Goal: Information Seeking & Learning: Learn about a topic

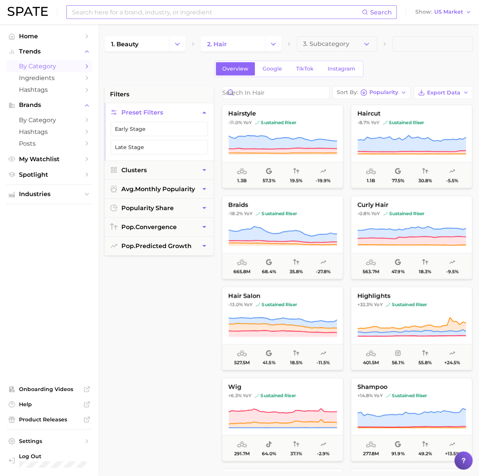
click at [152, 14] on input at bounding box center [216, 12] width 290 height 13
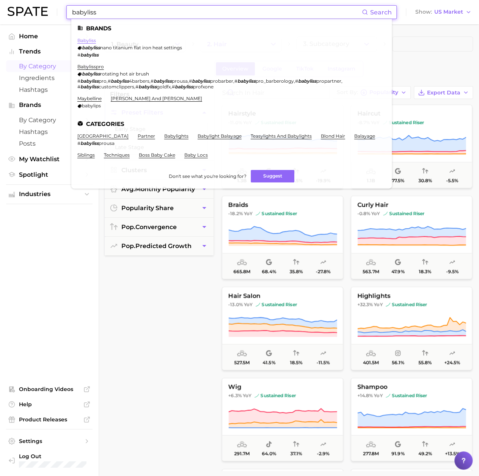
type input "babyliss"
click at [90, 40] on link "babyliss" at bounding box center [86, 41] width 19 height 6
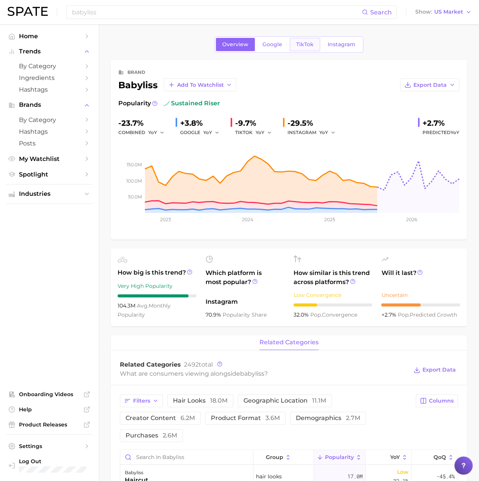
click at [312, 45] on span "TikTok" at bounding box center [304, 44] width 17 height 6
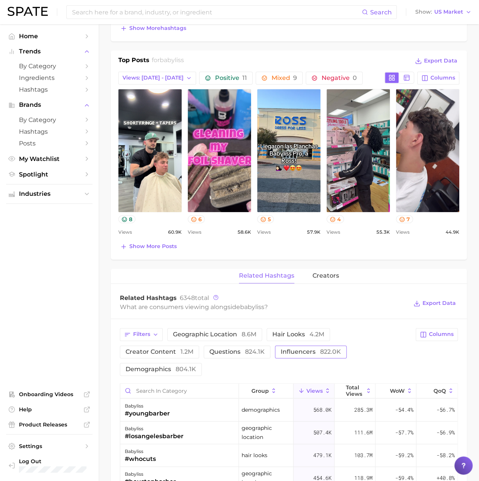
click at [312, 349] on span "influencers 822.0k" at bounding box center [311, 352] width 60 height 6
click at [216, 76] on span "Positive 11" at bounding box center [231, 78] width 32 height 6
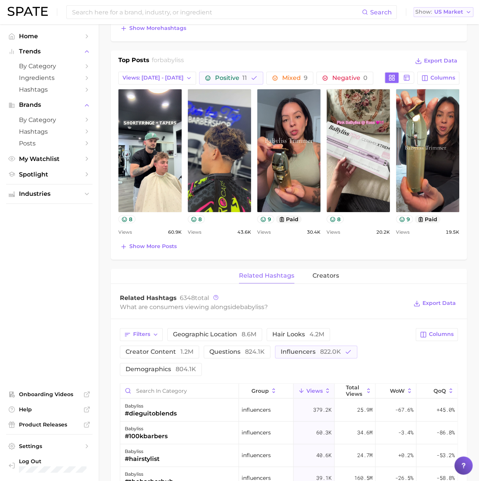
click at [468, 11] on icon "button" at bounding box center [468, 12] width 6 height 6
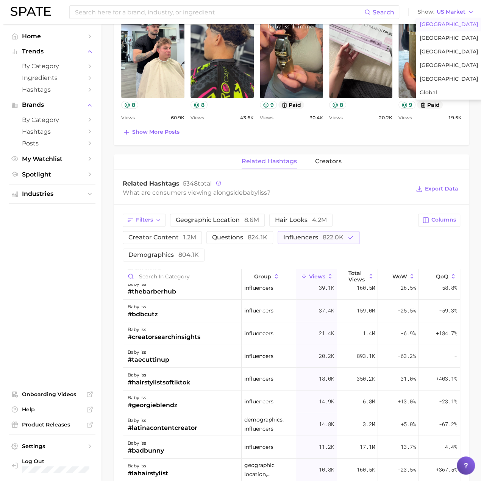
scroll to position [455, 0]
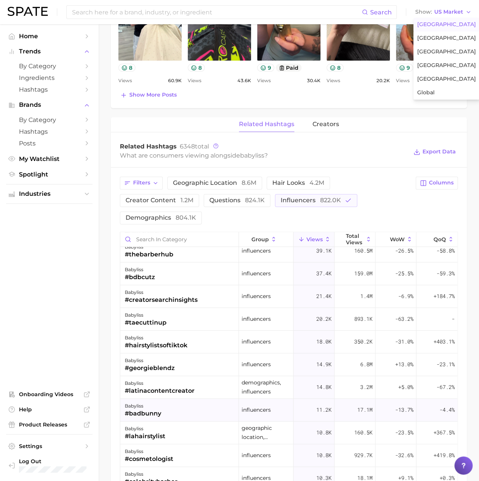
click at [153, 411] on div "#badbunny" at bounding box center [143, 413] width 36 height 9
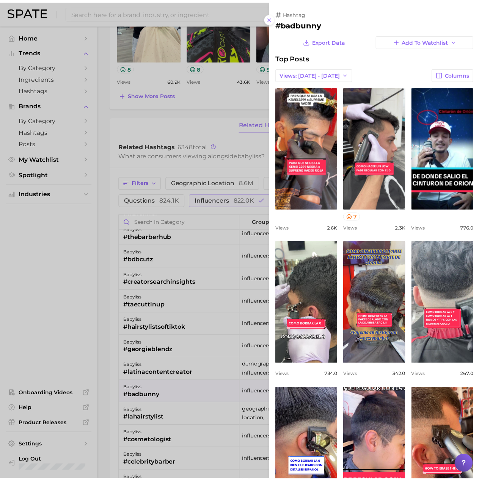
scroll to position [0, 0]
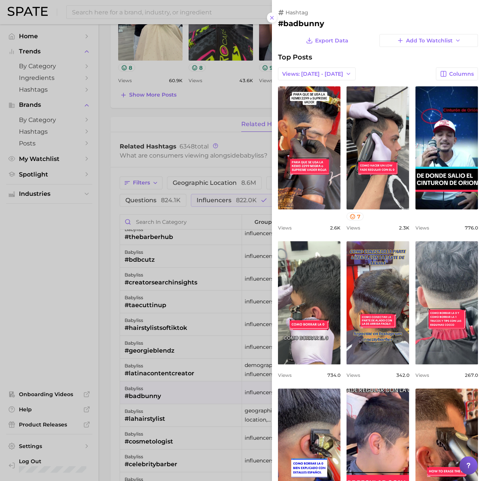
click at [49, 263] on div at bounding box center [242, 240] width 484 height 481
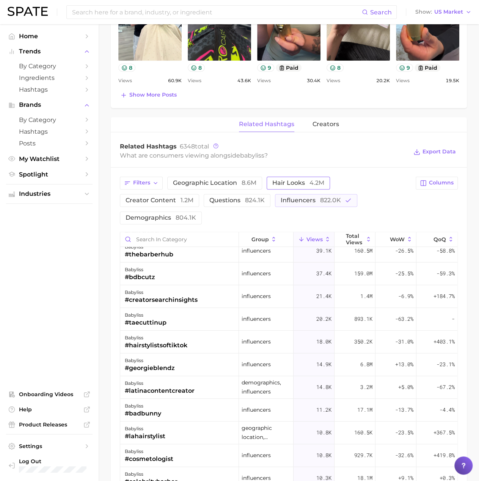
click at [294, 180] on span "hair looks 4.2m" at bounding box center [298, 183] width 52 height 6
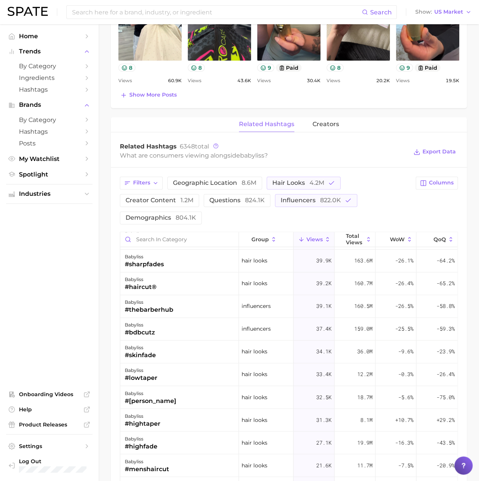
scroll to position [569, 0]
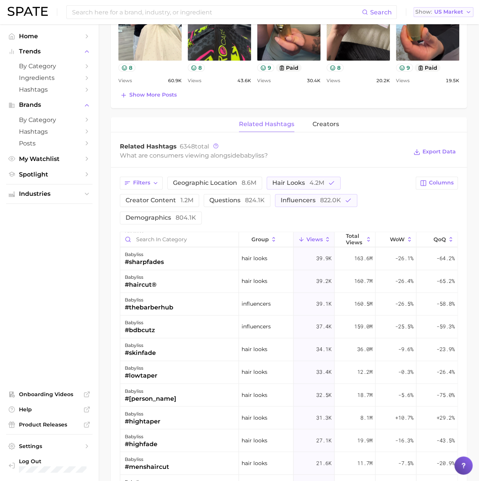
click at [453, 10] on span "US Market" at bounding box center [448, 12] width 29 height 4
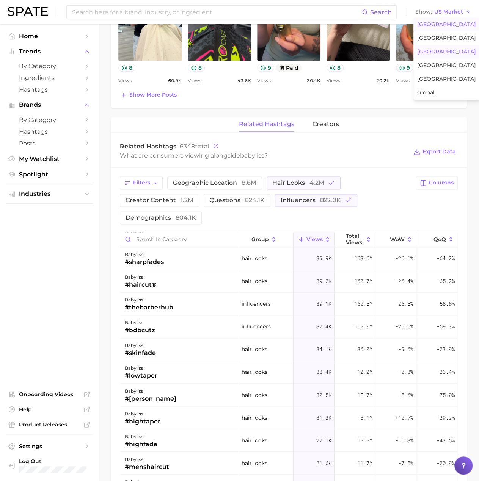
click at [439, 53] on button "[GEOGRAPHIC_DATA]" at bounding box center [446, 52] width 66 height 14
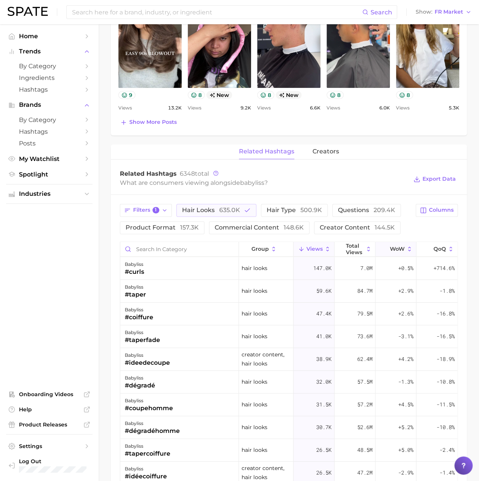
click at [394, 249] on span "WoW" at bounding box center [397, 249] width 15 height 6
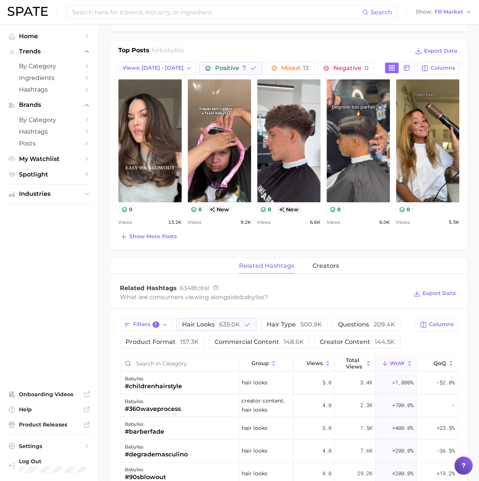
scroll to position [303, 0]
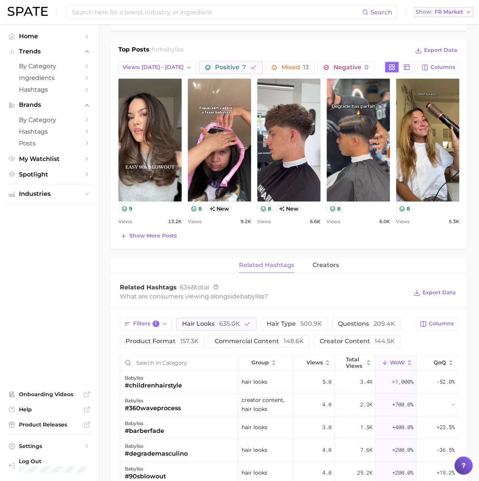
click at [457, 12] on span "FR Market" at bounding box center [448, 12] width 28 height 4
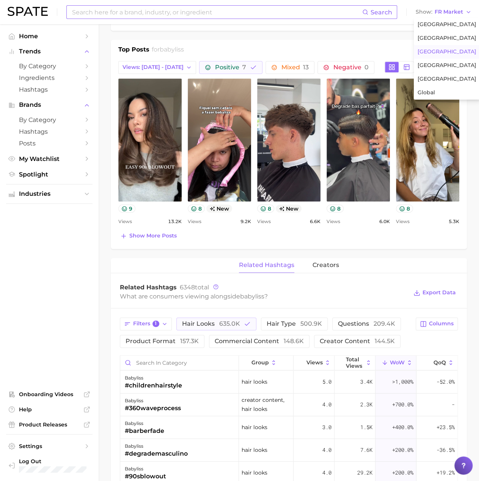
click at [272, 14] on input at bounding box center [216, 12] width 291 height 13
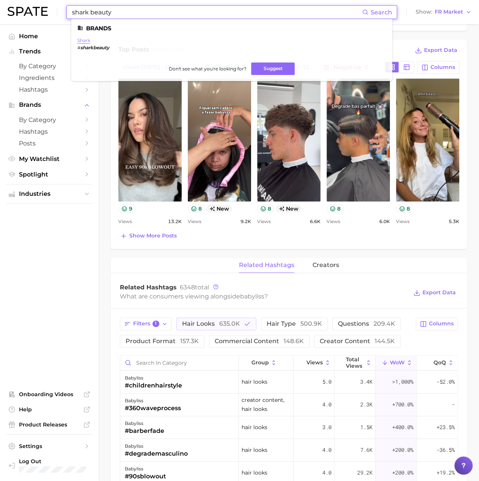
type input "shark beauty"
click at [83, 39] on link "shark" at bounding box center [83, 41] width 13 height 6
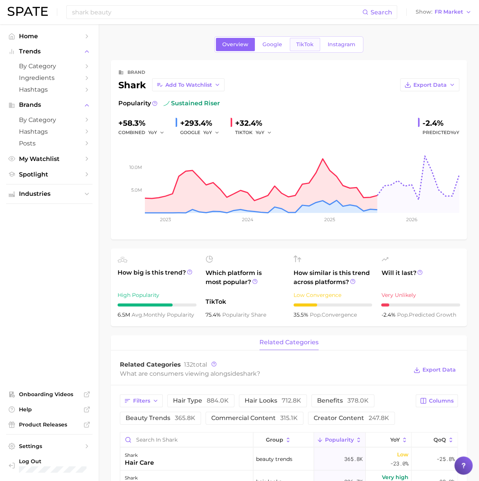
click at [302, 43] on span "TikTok" at bounding box center [304, 44] width 17 height 6
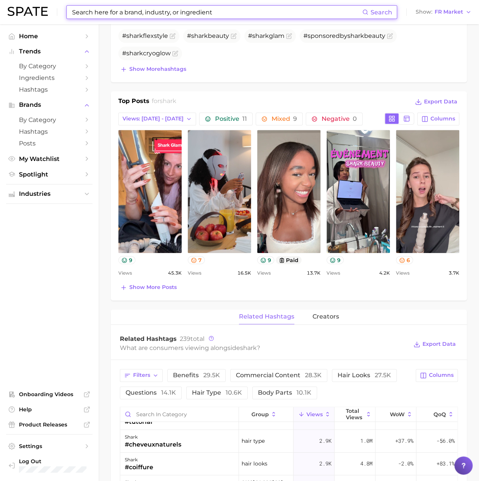
scroll to position [190, 0]
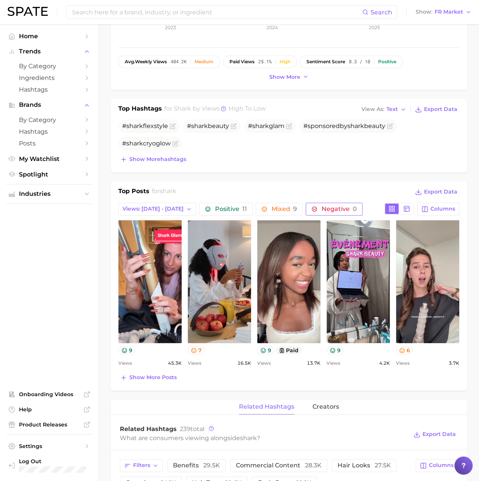
click at [329, 208] on span "Negative 0" at bounding box center [338, 209] width 35 height 6
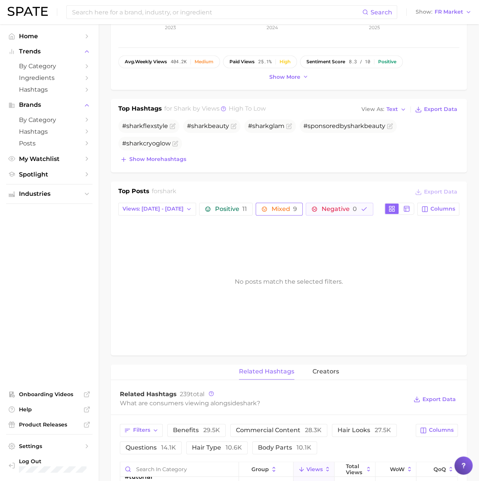
click at [284, 207] on span "Mixed 9" at bounding box center [283, 209] width 25 height 6
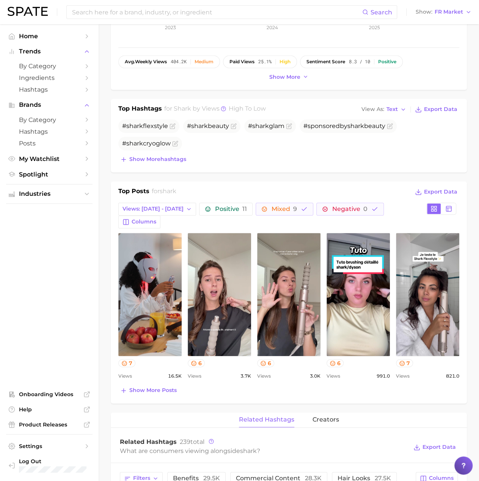
scroll to position [0, 0]
click at [332, 210] on span "Negative 0" at bounding box center [349, 209] width 35 height 6
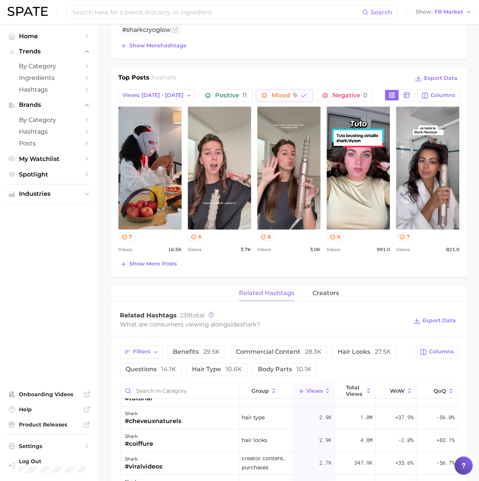
scroll to position [417, 0]
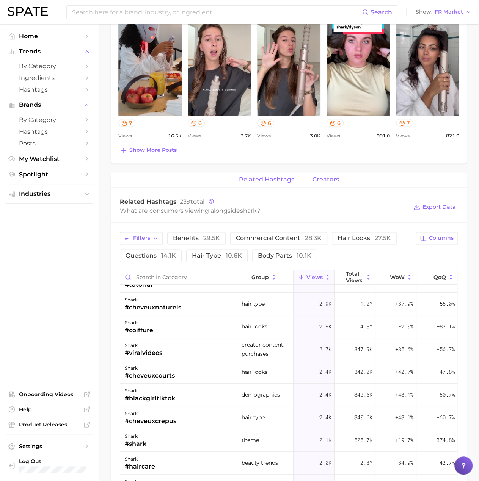
click at [334, 179] on span "creators" at bounding box center [325, 179] width 27 height 7
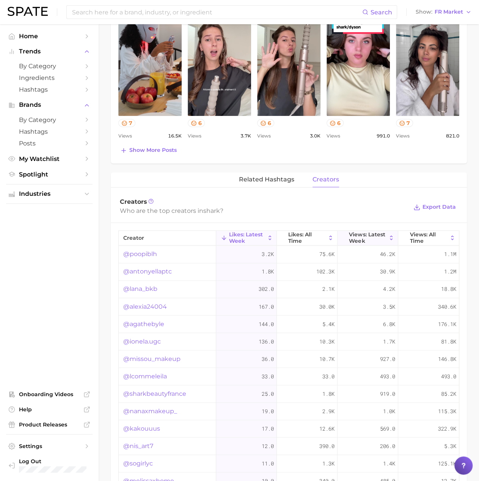
click at [379, 235] on span "Views: Latest Week" at bounding box center [368, 238] width 38 height 12
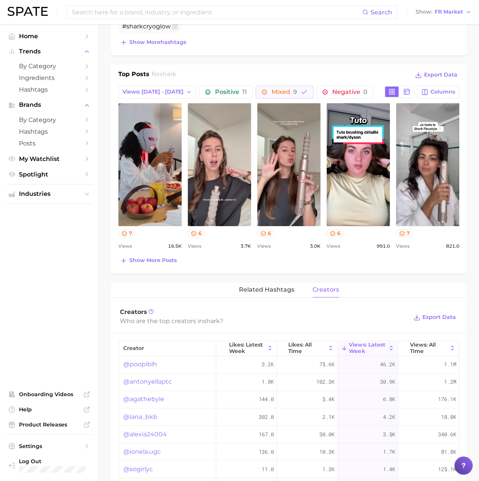
scroll to position [303, 0]
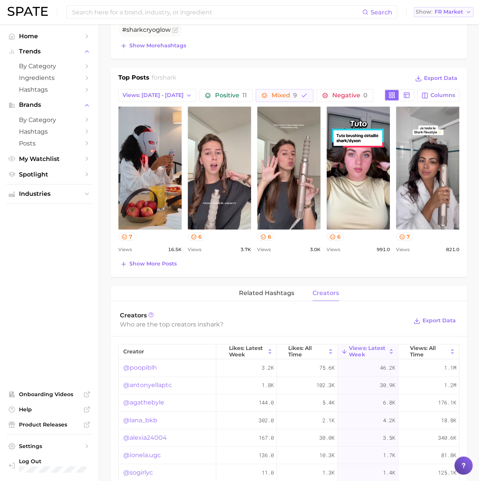
click at [448, 11] on span "FR Market" at bounding box center [448, 12] width 28 height 4
click at [435, 21] on button "[GEOGRAPHIC_DATA]" at bounding box center [447, 25] width 66 height 14
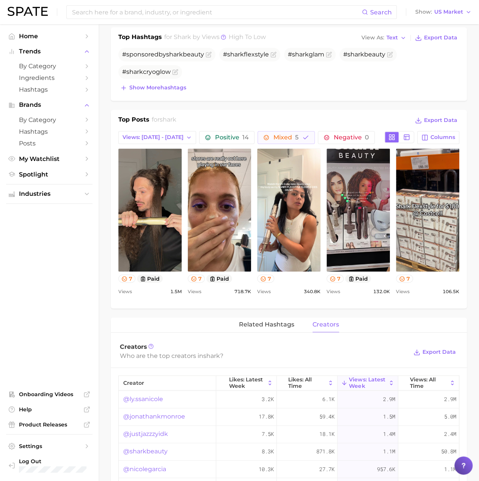
scroll to position [190, 0]
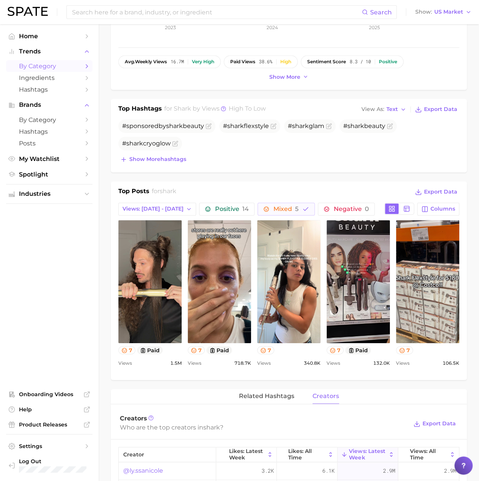
click at [57, 66] on span "by Category" at bounding box center [49, 66] width 61 height 7
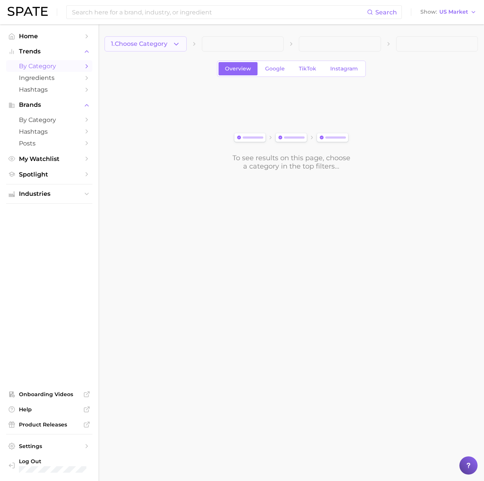
click at [183, 45] on button "1. Choose Category" at bounding box center [146, 43] width 82 height 15
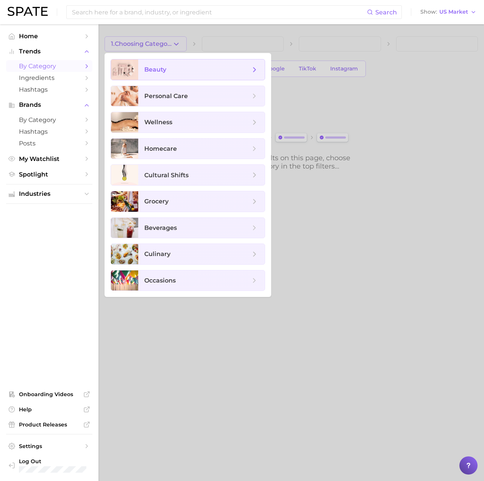
click at [177, 69] on span "beauty" at bounding box center [197, 70] width 106 height 8
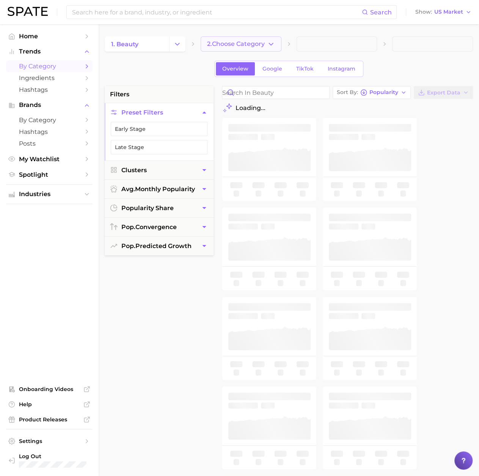
click at [262, 45] on span "2. Choose Category" at bounding box center [236, 44] width 58 height 7
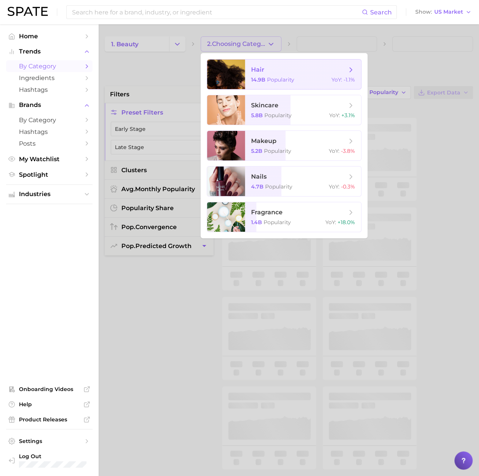
click at [312, 73] on span "hair" at bounding box center [299, 70] width 96 height 8
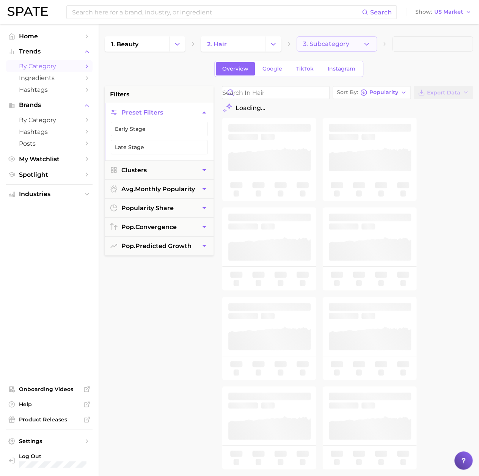
click at [339, 43] on span "3. Subcategory" at bounding box center [326, 44] width 46 height 7
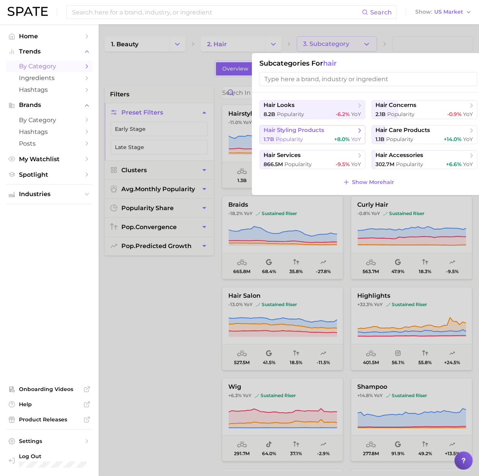
click at [313, 132] on span "hair styling products" at bounding box center [293, 130] width 61 height 7
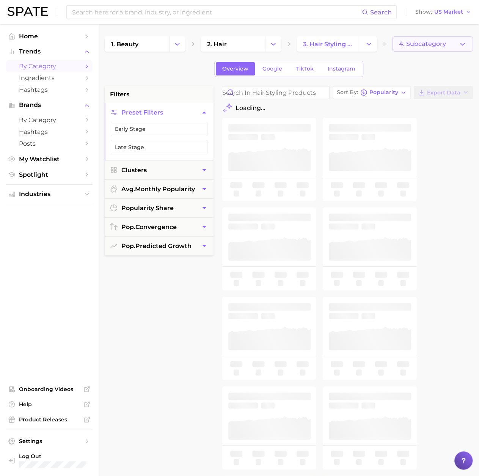
click at [442, 41] on span "4. Subcategory" at bounding box center [421, 44] width 47 height 7
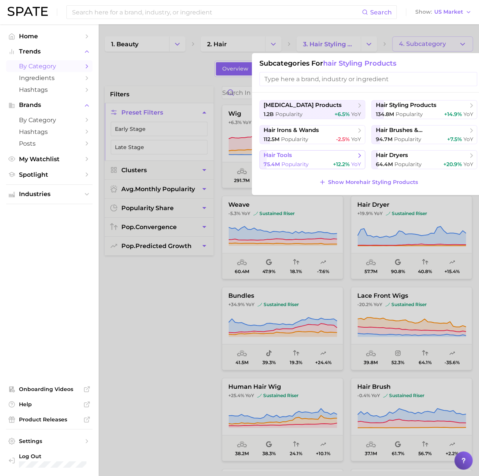
click at [312, 159] on button "hair tools 75.4m Popularity +12.2% YoY" at bounding box center [312, 159] width 106 height 19
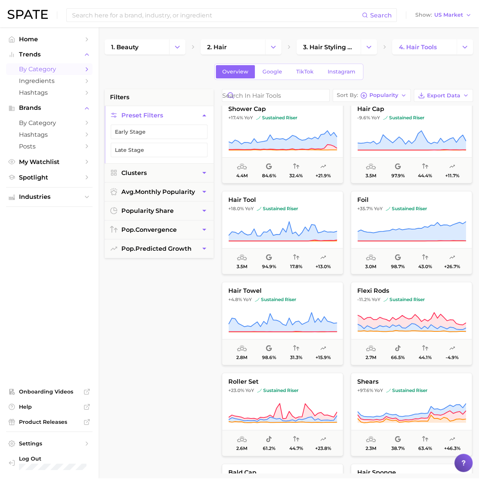
scroll to position [379, 0]
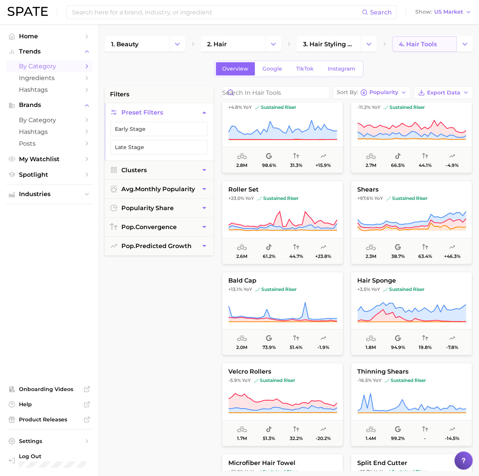
click at [442, 45] on link "4. hair tools" at bounding box center [424, 43] width 64 height 15
click at [461, 45] on icon "Change Category" at bounding box center [465, 44] width 8 height 8
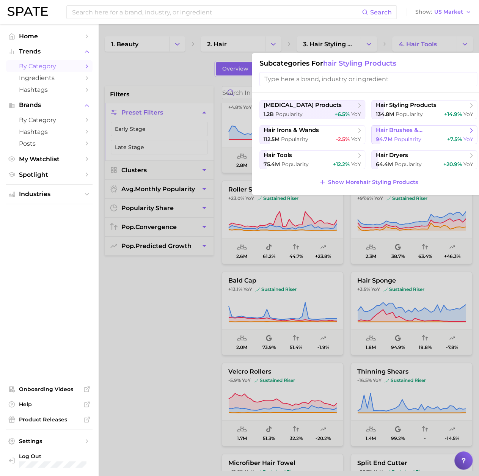
click at [409, 127] on span "hair brushes & [PERSON_NAME]" at bounding box center [421, 130] width 92 height 7
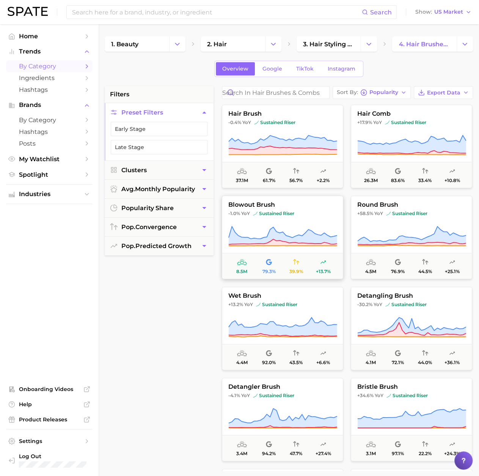
click at [298, 216] on button "blowout brush -1.0% YoY sustained riser 8.5m 79.3% 39.9% +13.7%" at bounding box center [282, 237] width 121 height 83
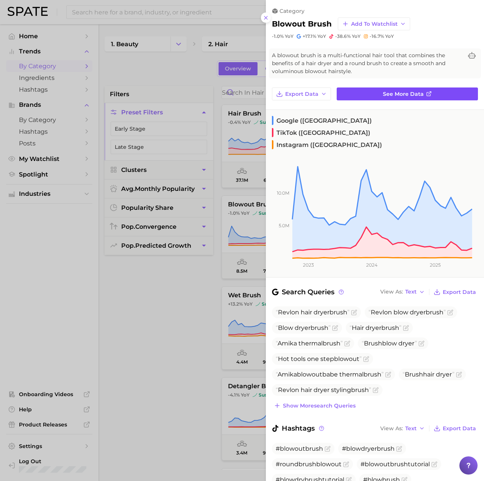
click at [389, 92] on span "See more data" at bounding box center [403, 94] width 41 height 6
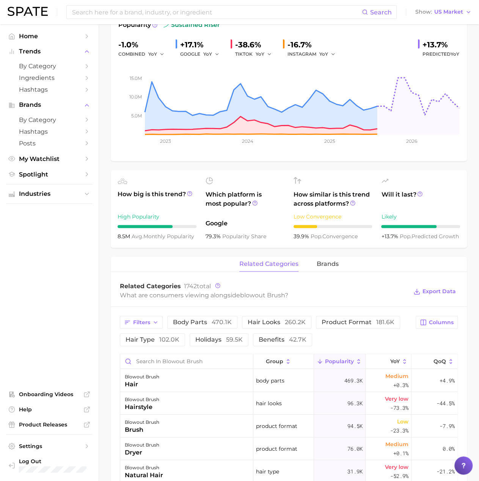
scroll to position [152, 0]
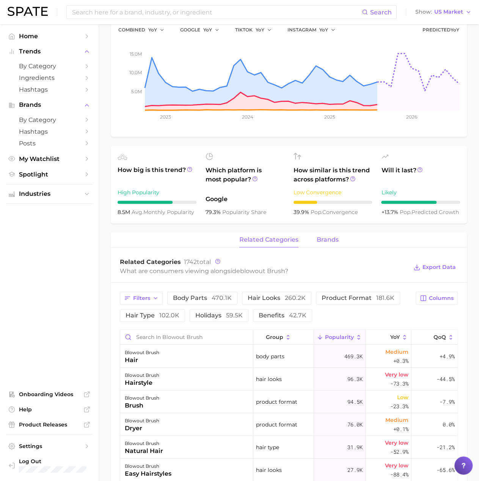
click at [328, 243] on button "brands" at bounding box center [328, 240] width 22 height 15
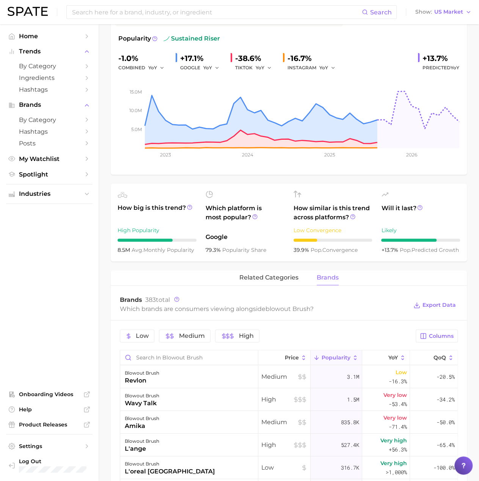
scroll to position [0, 0]
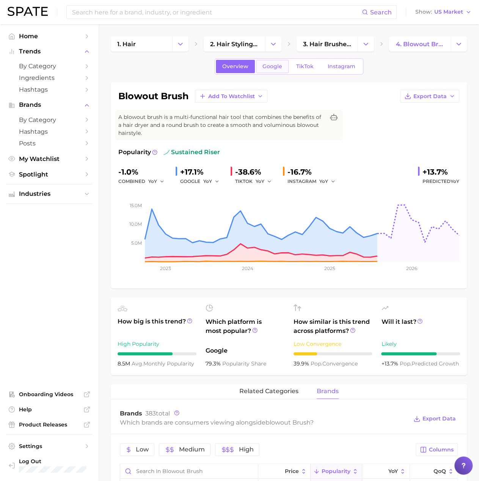
click at [276, 69] on span "Google" at bounding box center [272, 66] width 20 height 6
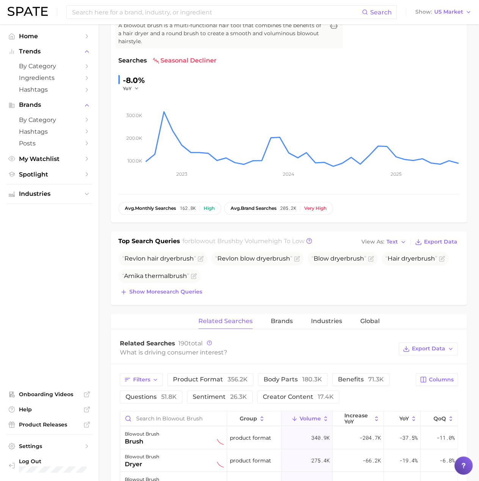
scroll to position [152, 0]
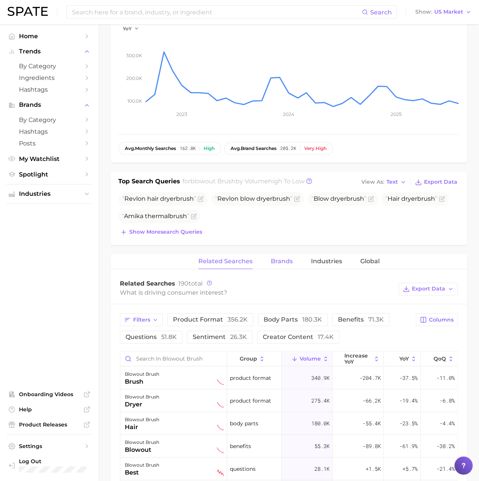
click at [283, 256] on button "Brands" at bounding box center [282, 261] width 22 height 15
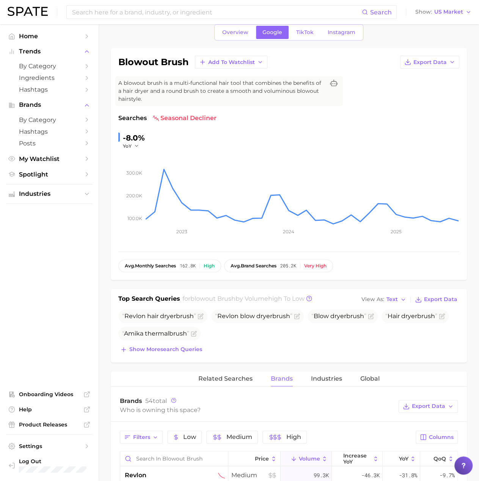
scroll to position [0, 0]
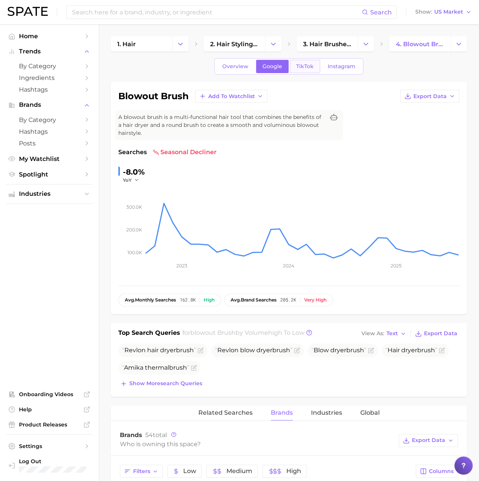
click at [305, 66] on span "TikTok" at bounding box center [304, 66] width 17 height 6
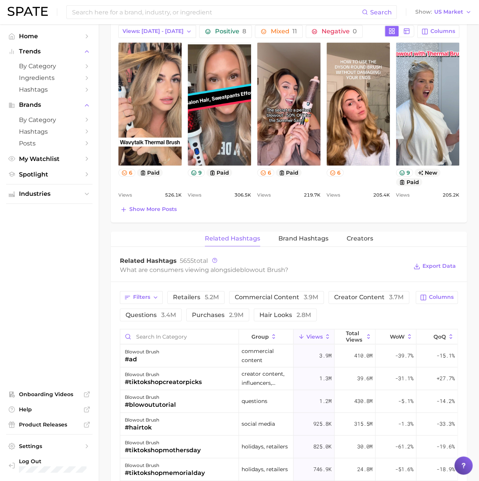
scroll to position [417, 0]
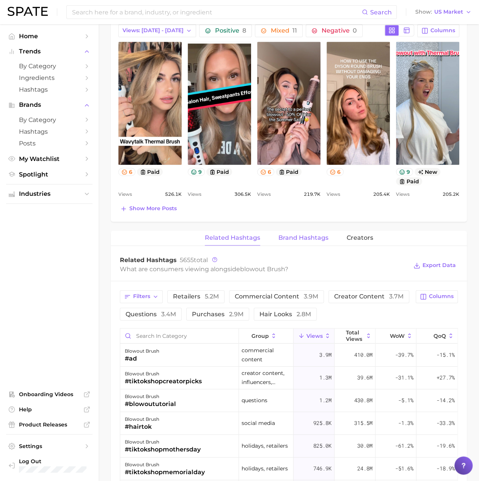
drag, startPoint x: 304, startPoint y: 238, endPoint x: 303, endPoint y: 242, distance: 4.8
click at [304, 238] on span "Brand Hashtags" at bounding box center [303, 238] width 50 height 7
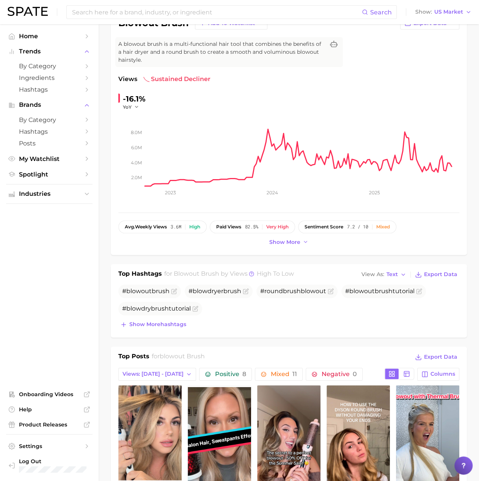
scroll to position [0, 0]
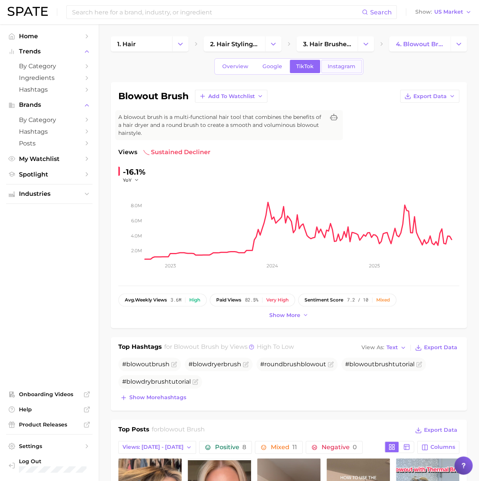
click at [350, 64] on span "Instagram" at bounding box center [342, 66] width 28 height 6
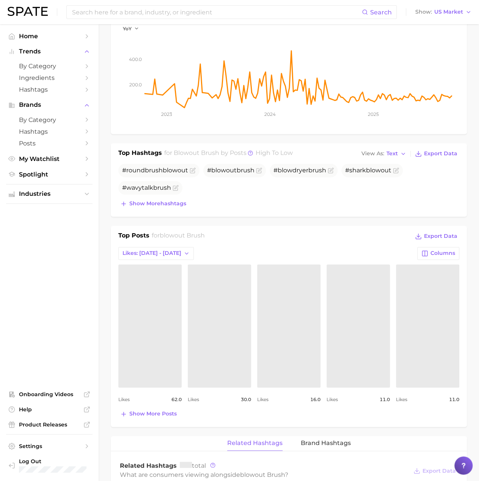
scroll to position [303, 0]
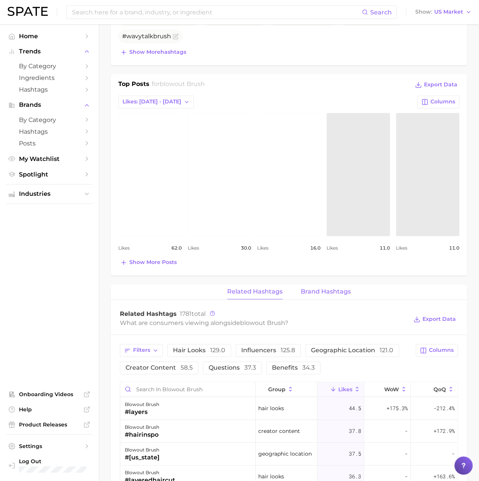
click at [339, 295] on button "Brand Hashtags" at bounding box center [326, 292] width 50 height 15
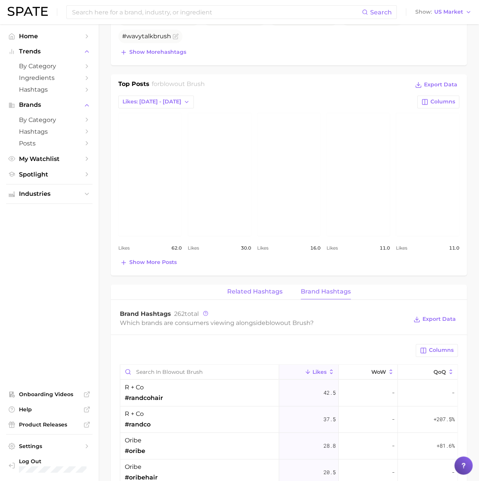
click at [269, 293] on span "Related Hashtags" at bounding box center [254, 291] width 55 height 7
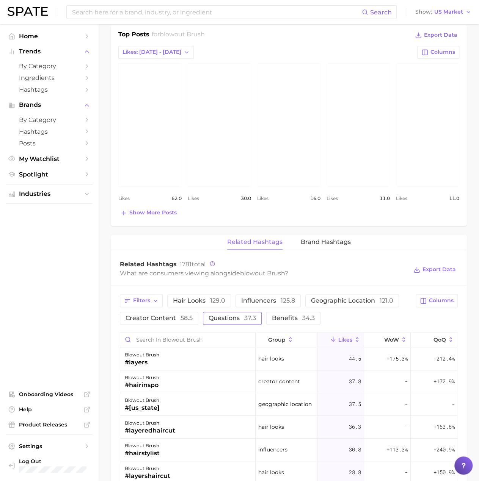
scroll to position [417, 0]
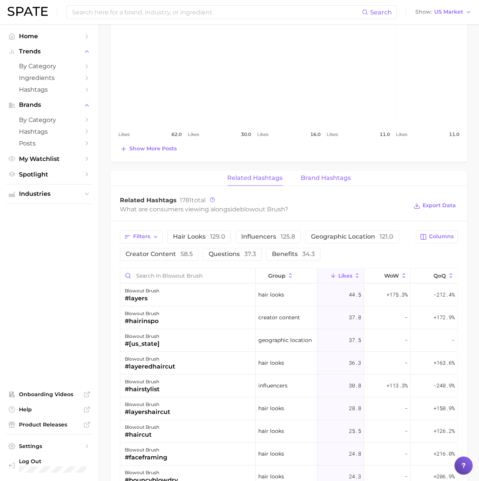
click at [323, 177] on span "Brand Hashtags" at bounding box center [326, 178] width 50 height 7
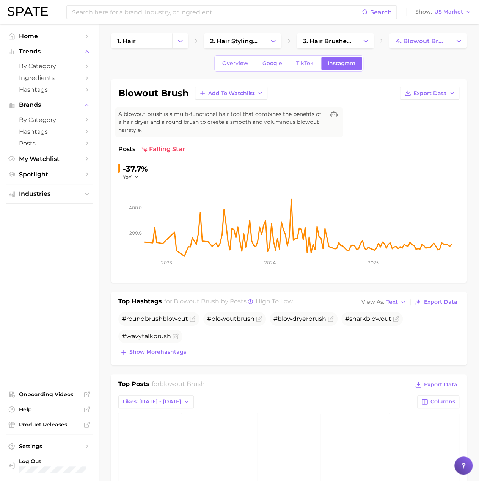
scroll to position [0, 0]
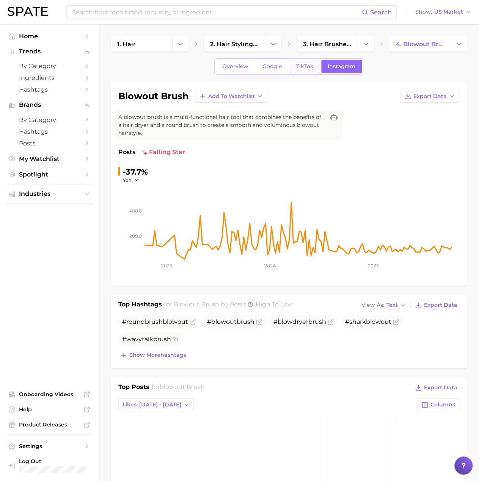
click at [304, 66] on span "TikTok" at bounding box center [304, 66] width 17 height 6
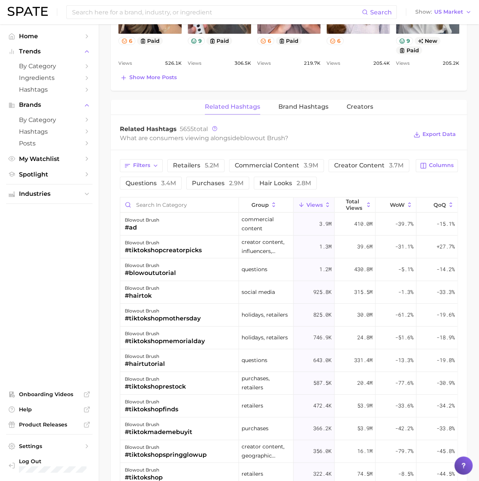
scroll to position [531, 0]
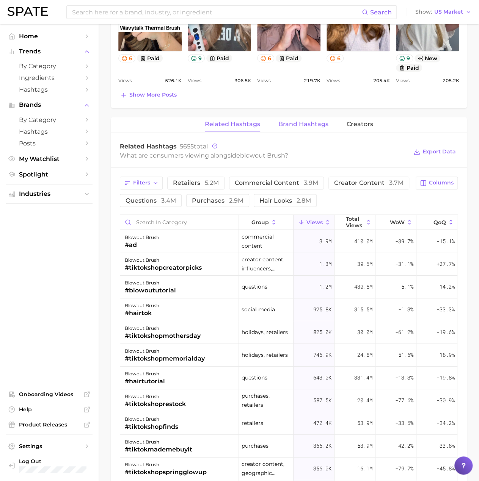
click at [319, 121] on span "Brand Hashtags" at bounding box center [303, 124] width 50 height 7
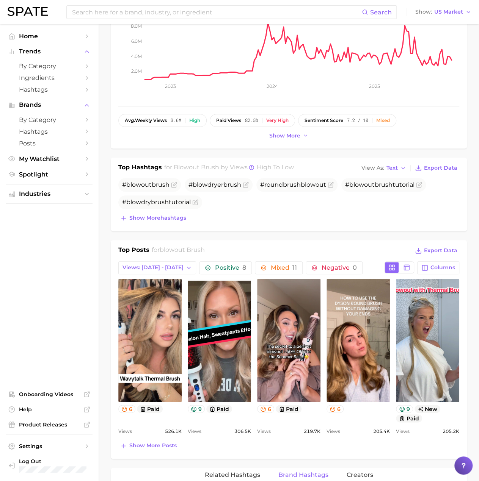
scroll to position [76, 0]
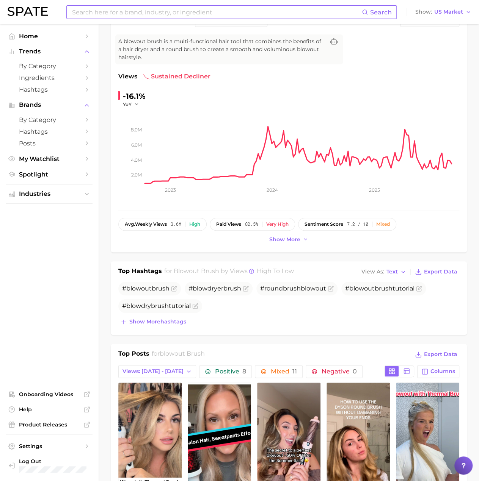
click at [207, 13] on input at bounding box center [216, 12] width 290 height 13
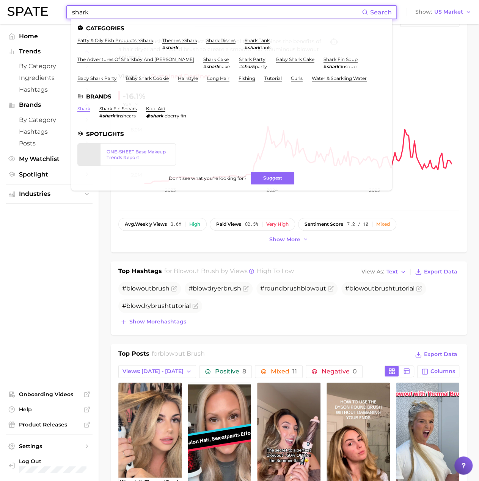
type input "shark"
click at [81, 107] on link "shark" at bounding box center [83, 109] width 13 height 6
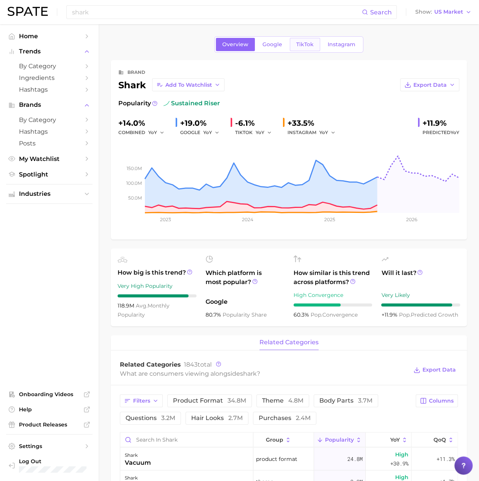
click at [306, 46] on span "TikTok" at bounding box center [304, 44] width 17 height 6
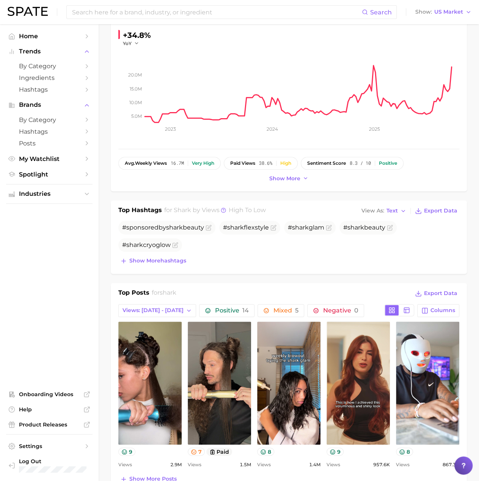
scroll to position [190, 0]
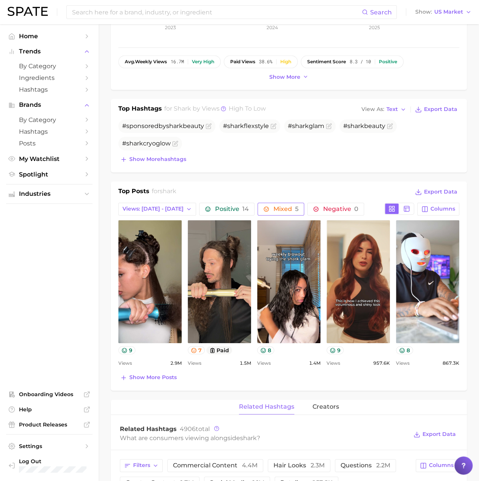
click at [288, 210] on span "Mixed 5" at bounding box center [285, 209] width 25 height 6
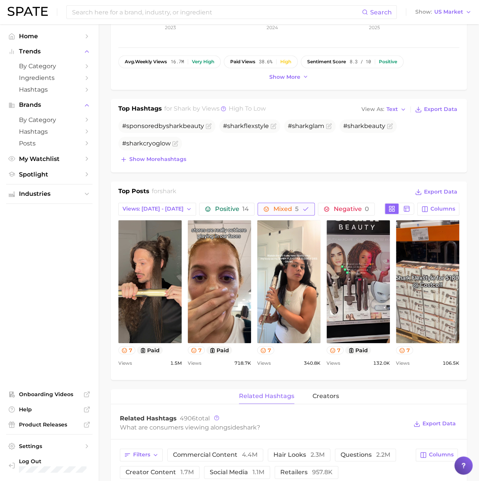
scroll to position [0, 0]
click at [54, 69] on span "by Category" at bounding box center [49, 66] width 61 height 7
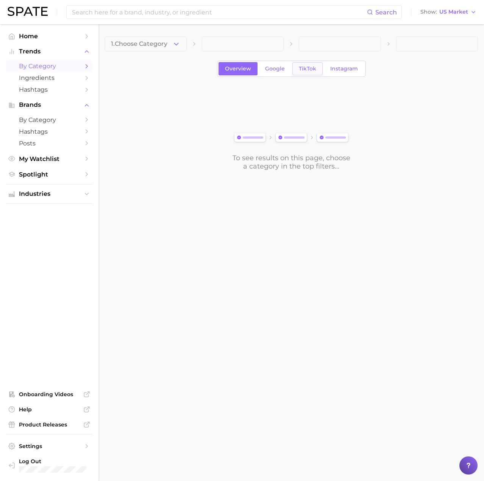
click at [310, 69] on span "TikTok" at bounding box center [307, 69] width 17 height 6
click at [168, 48] on button "1. Choose Category" at bounding box center [146, 43] width 82 height 15
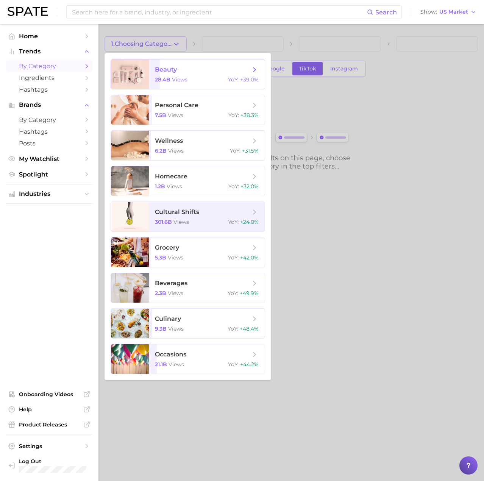
click at [254, 66] on icon at bounding box center [255, 70] width 8 height 8
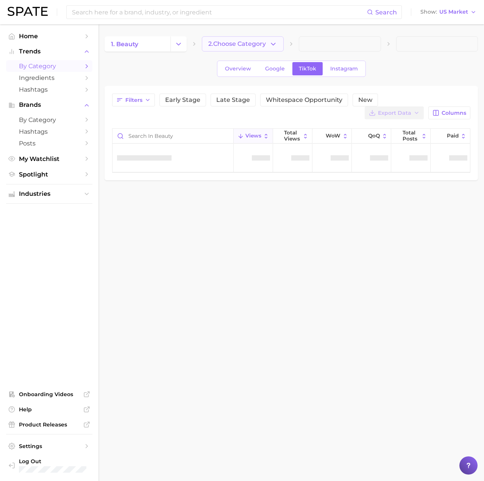
click at [258, 49] on button "2. Choose Category" at bounding box center [243, 43] width 82 height 15
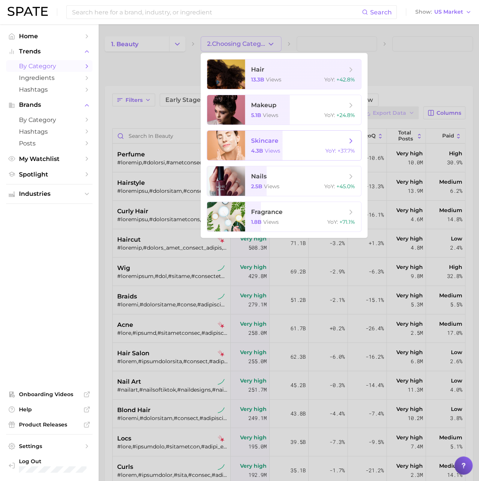
click at [323, 147] on span "skincare 4.3b views YoY : +37.7%" at bounding box center [303, 146] width 116 height 30
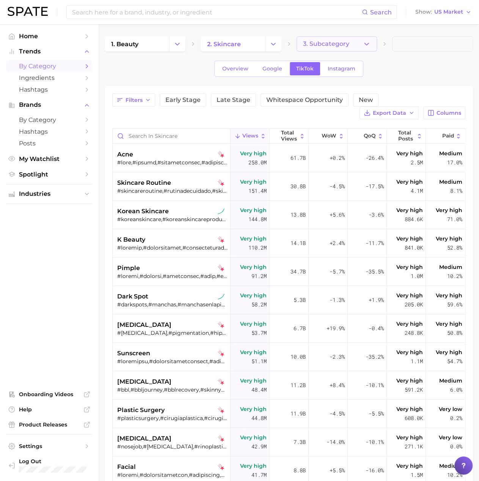
click at [334, 49] on button "3. Subcategory" at bounding box center [336, 43] width 81 height 15
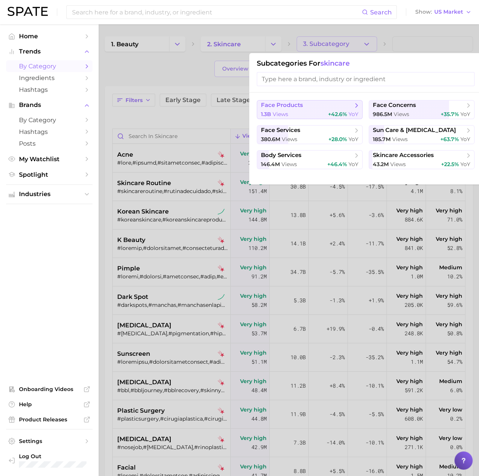
click at [318, 107] on span "face products" at bounding box center [307, 106] width 92 height 8
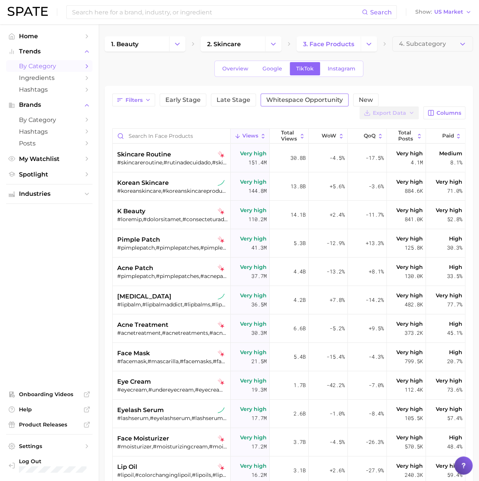
click at [301, 101] on span "Whitespace Opportunity" at bounding box center [304, 100] width 77 height 6
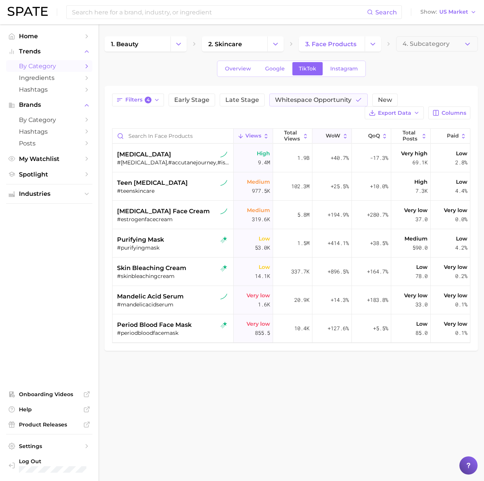
click at [339, 135] on span "WoW" at bounding box center [333, 136] width 15 height 6
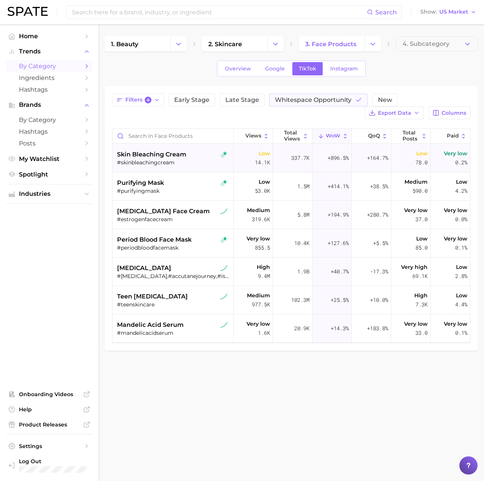
click at [176, 154] on span "skin bleaching cream" at bounding box center [151, 154] width 69 height 9
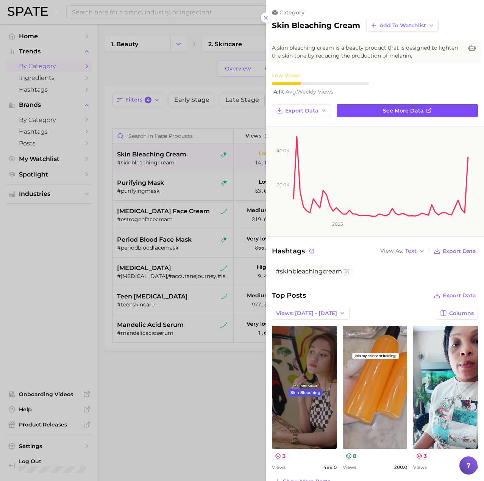
click at [390, 110] on span "See more data" at bounding box center [403, 111] width 41 height 6
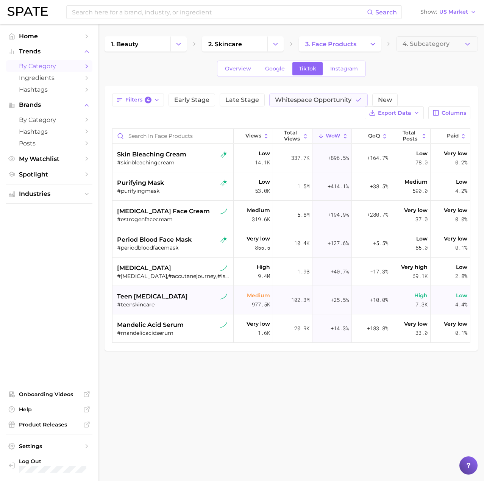
click at [151, 294] on span "teen [MEDICAL_DATA]" at bounding box center [152, 296] width 71 height 9
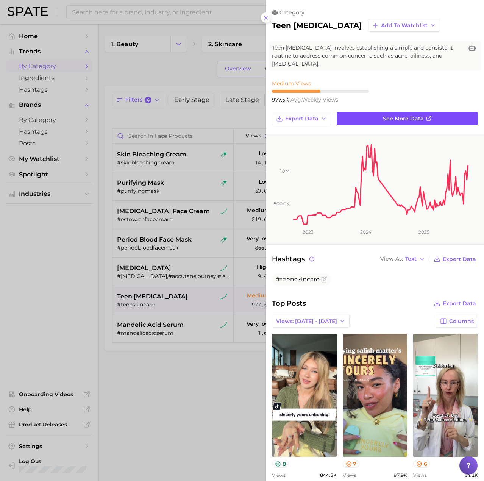
click at [397, 118] on span "See more data" at bounding box center [403, 119] width 41 height 6
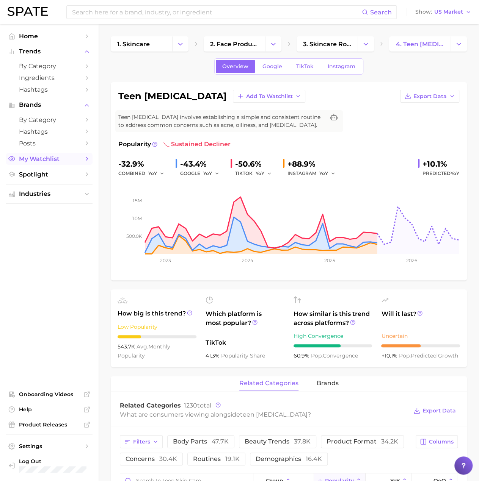
click at [38, 161] on span "My Watchlist" at bounding box center [49, 158] width 61 height 7
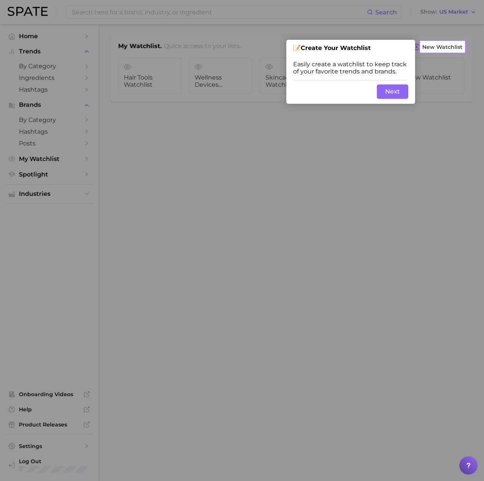
click at [401, 94] on button "Next" at bounding box center [392, 92] width 31 height 14
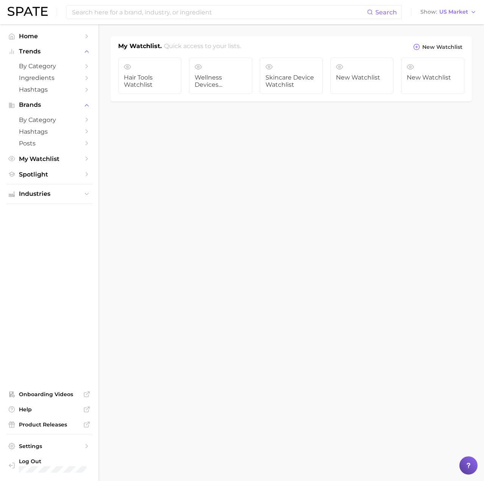
click at [335, 219] on body "Search Show US Market Home Trends by Category Ingredients Hashtags Brands by Ca…" at bounding box center [242, 240] width 484 height 481
